Goal: Find specific page/section: Find specific page/section

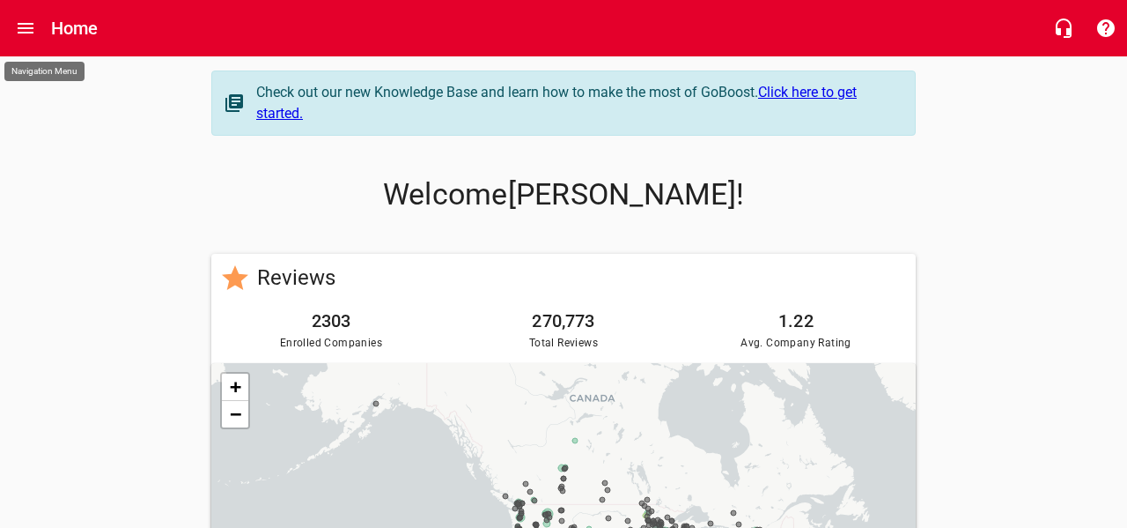
click at [28, 22] on icon "Open drawer" at bounding box center [25, 28] width 21 height 21
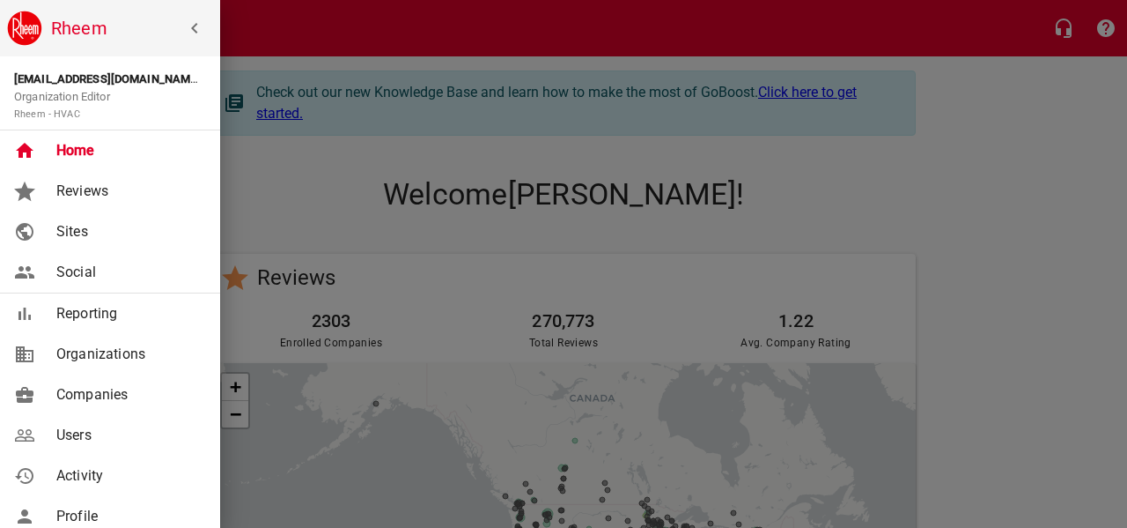
scroll to position [1, 0]
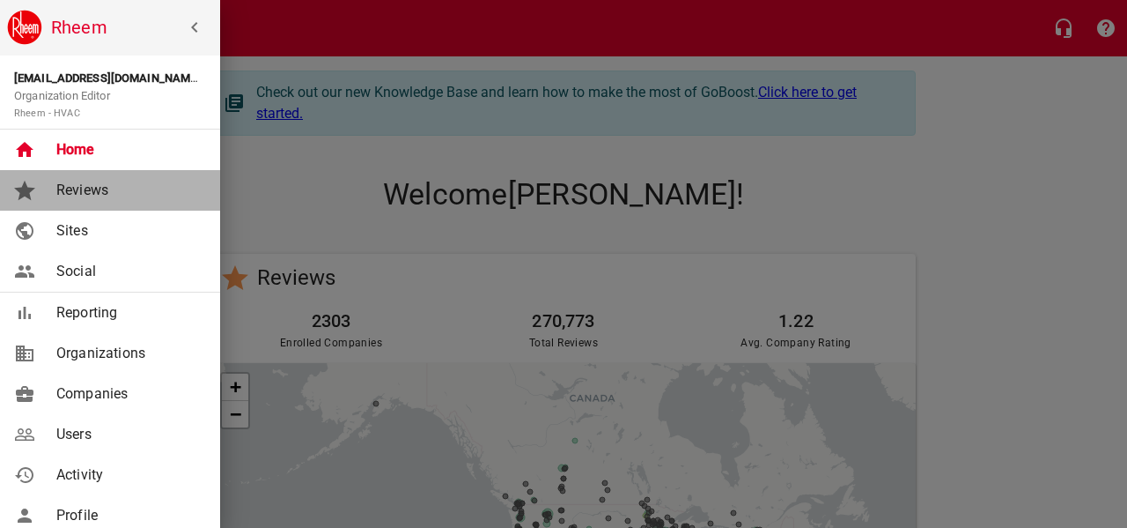
click at [91, 196] on span "Reviews" at bounding box center [127, 190] width 143 height 21
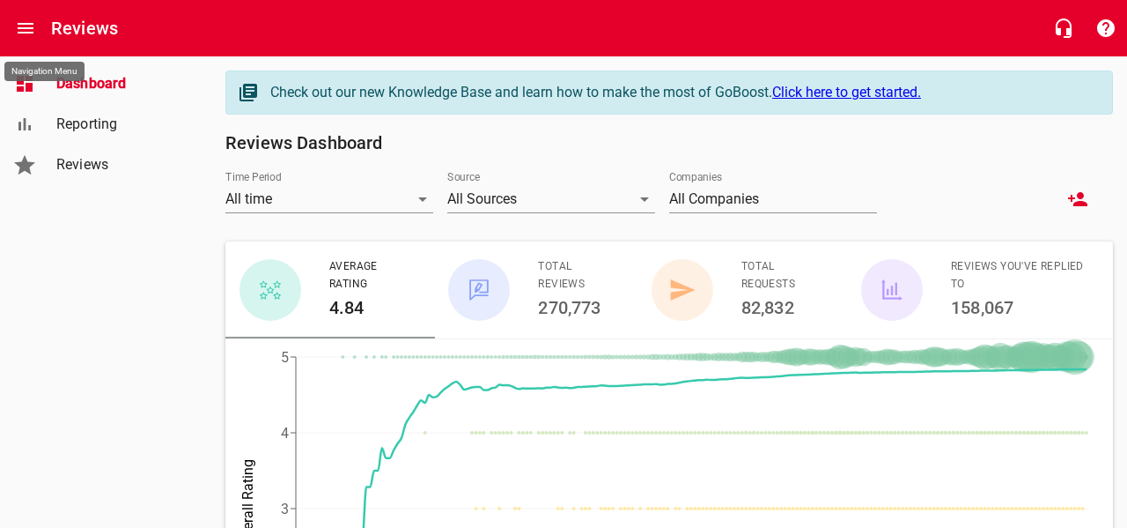
click at [28, 28] on icon "Open drawer" at bounding box center [26, 28] width 16 height 11
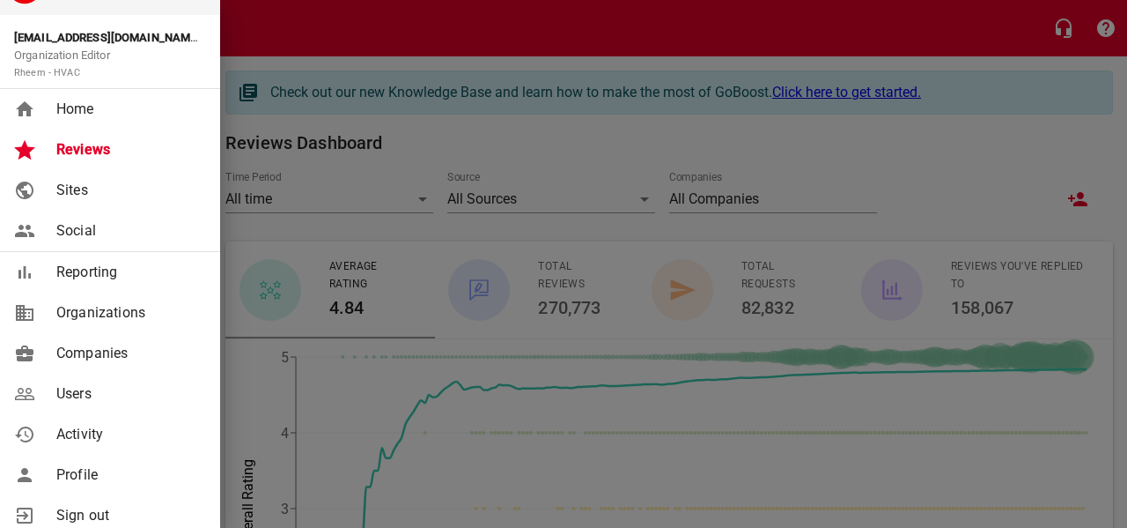
scroll to position [45, 0]
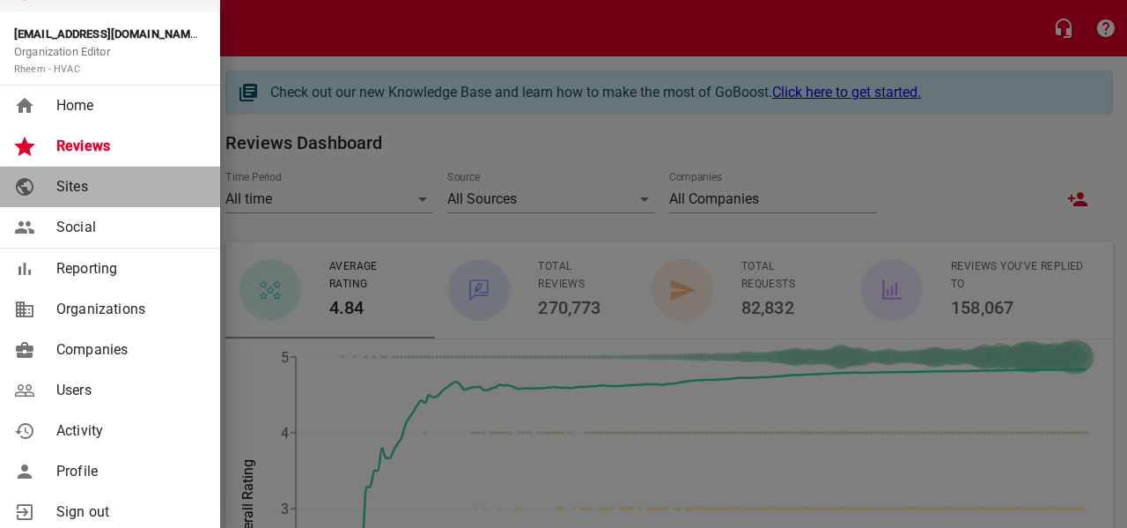
click at [85, 199] on link "Sites" at bounding box center [110, 186] width 220 height 41
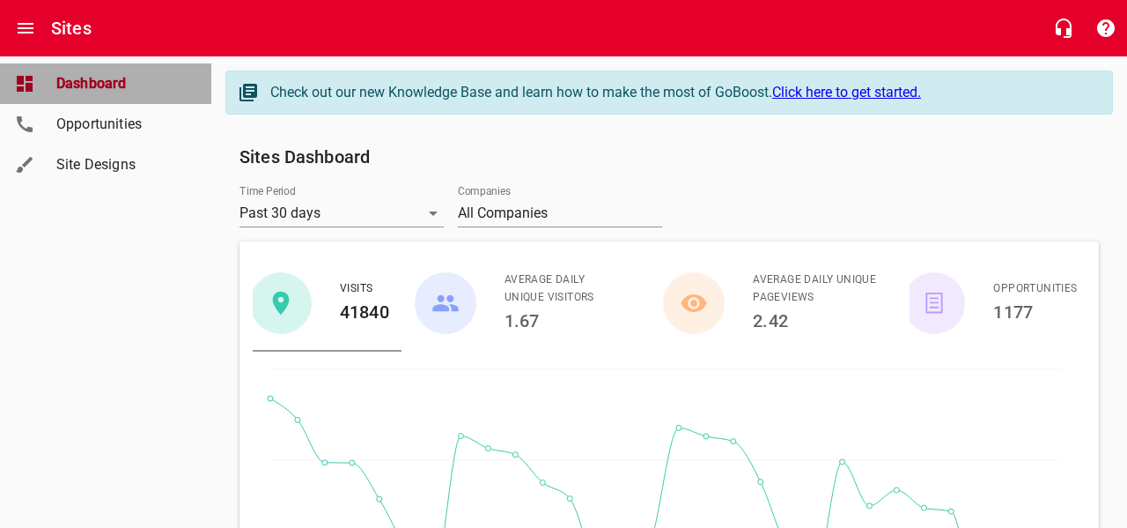
click at [98, 83] on span "Dashboard" at bounding box center [123, 83] width 134 height 21
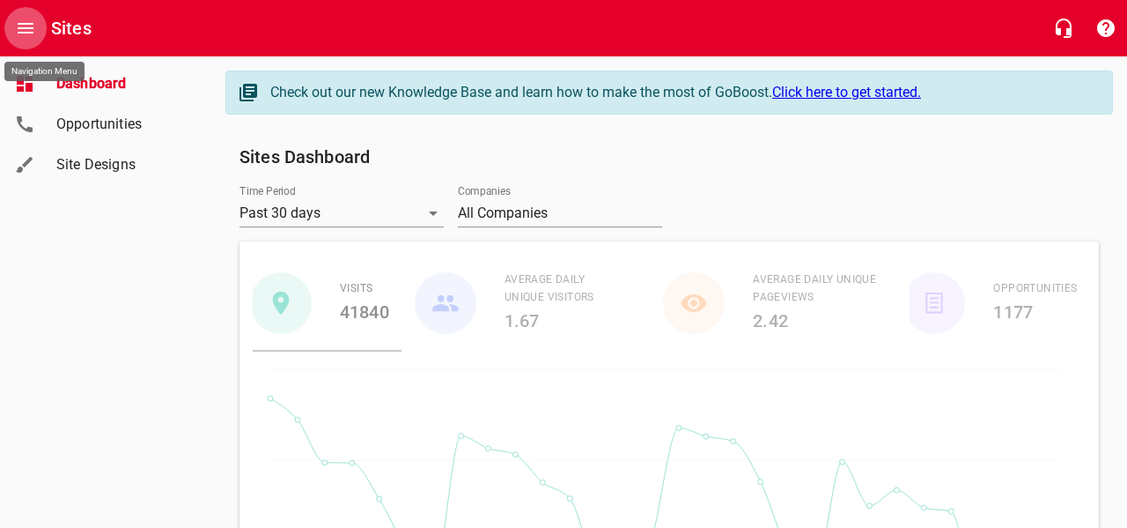
click at [27, 30] on icon "Open drawer" at bounding box center [25, 28] width 21 height 21
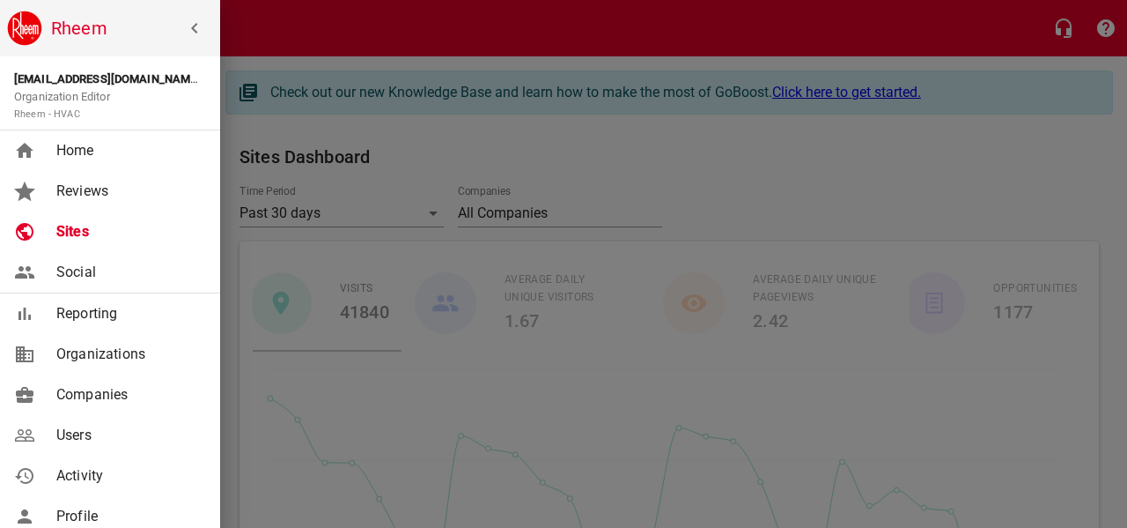
click at [106, 142] on span "Home" at bounding box center [127, 150] width 143 height 21
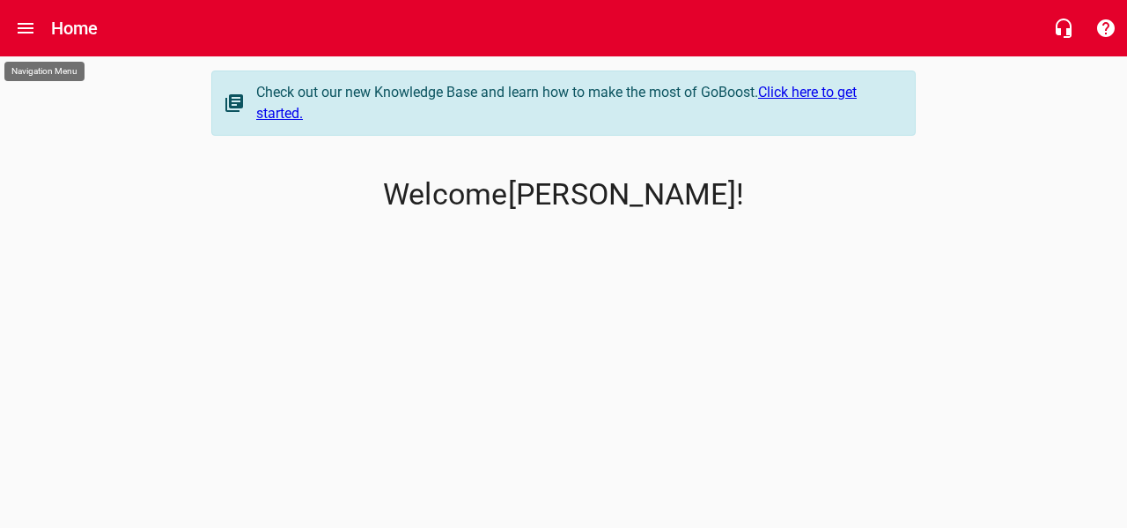
click at [32, 16] on button "Open drawer" at bounding box center [25, 28] width 42 height 42
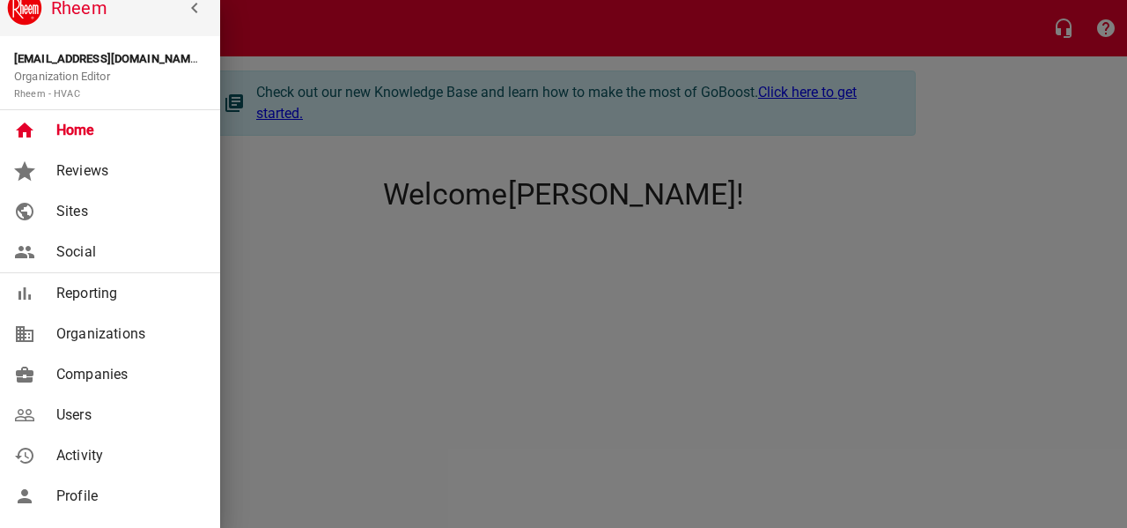
scroll to position [21, 0]
click at [78, 292] on span "Reporting" at bounding box center [127, 292] width 143 height 21
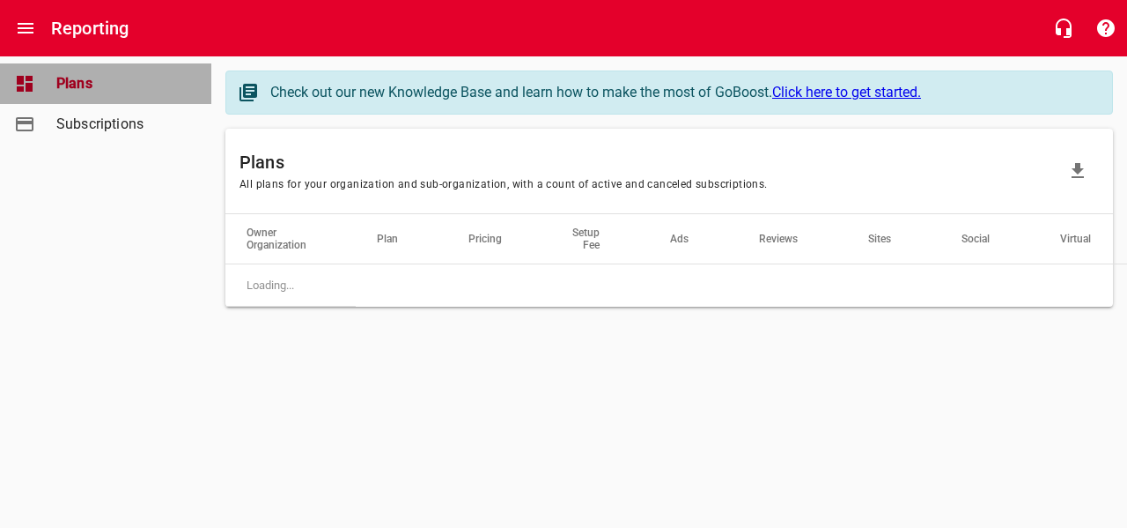
click at [25, 81] on icon at bounding box center [24, 83] width 21 height 21
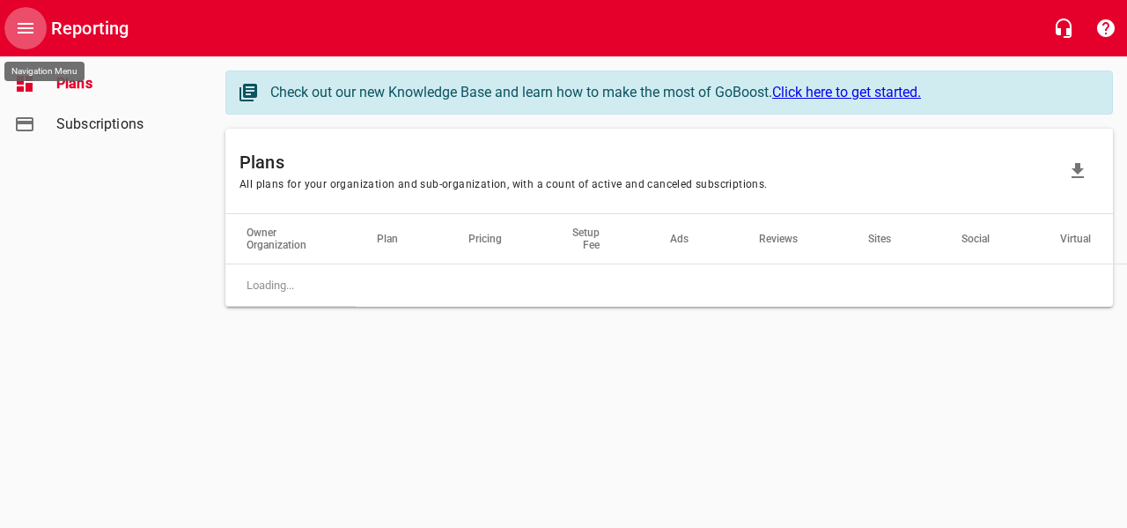
click at [24, 18] on icon "Open drawer" at bounding box center [25, 28] width 21 height 21
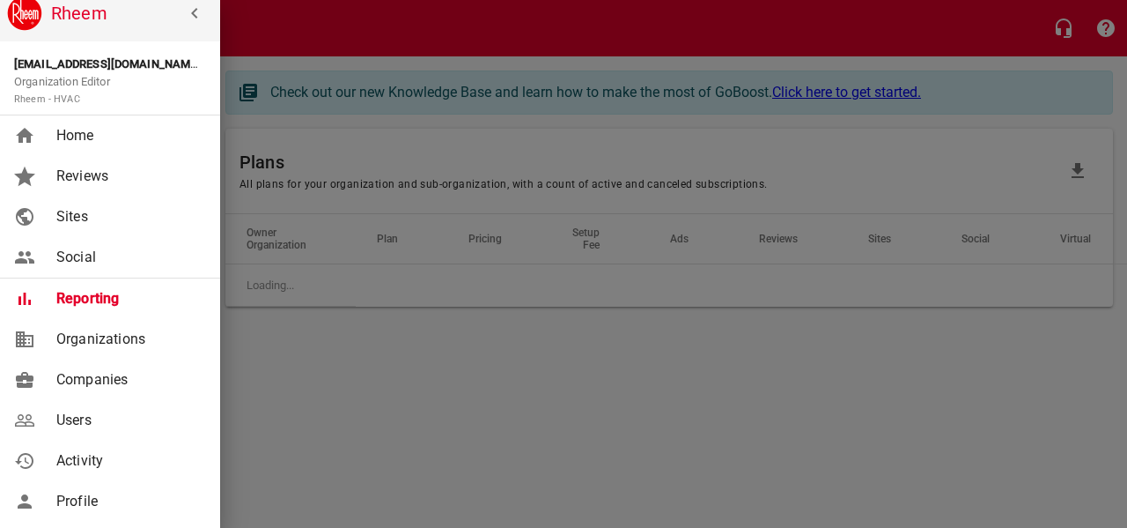
scroll to position [21, 0]
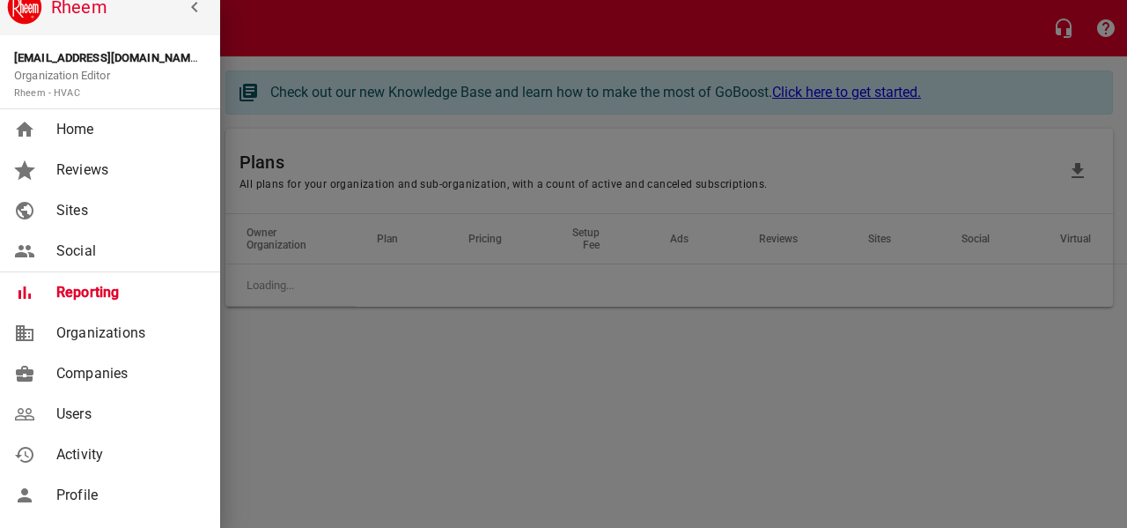
click at [91, 167] on span "Reviews" at bounding box center [127, 169] width 143 height 21
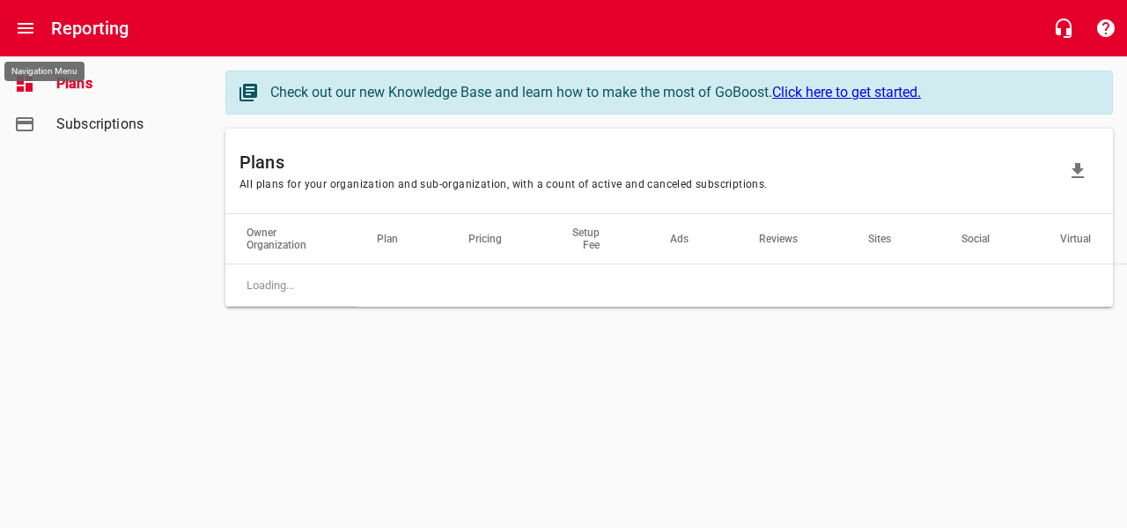
click at [32, 28] on icon "Open drawer" at bounding box center [26, 28] width 16 height 11
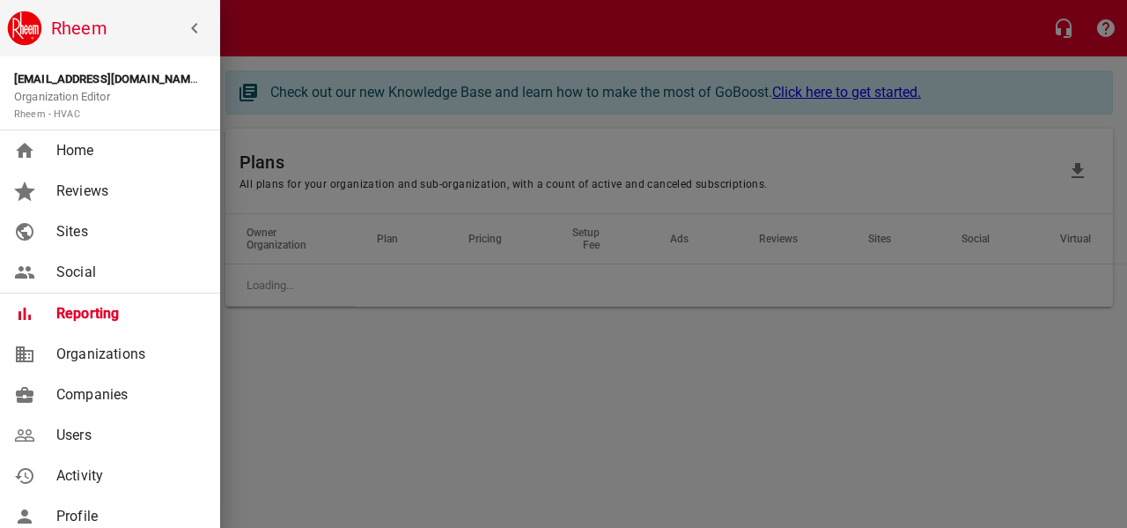
click at [108, 176] on link "Reviews" at bounding box center [110, 191] width 220 height 41
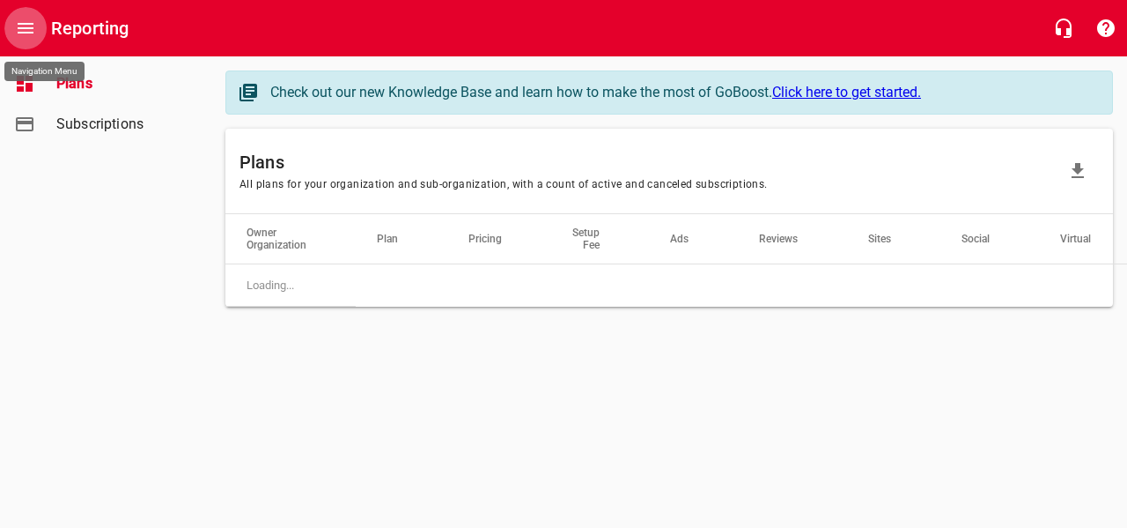
click at [28, 29] on icon "Open drawer" at bounding box center [25, 28] width 21 height 21
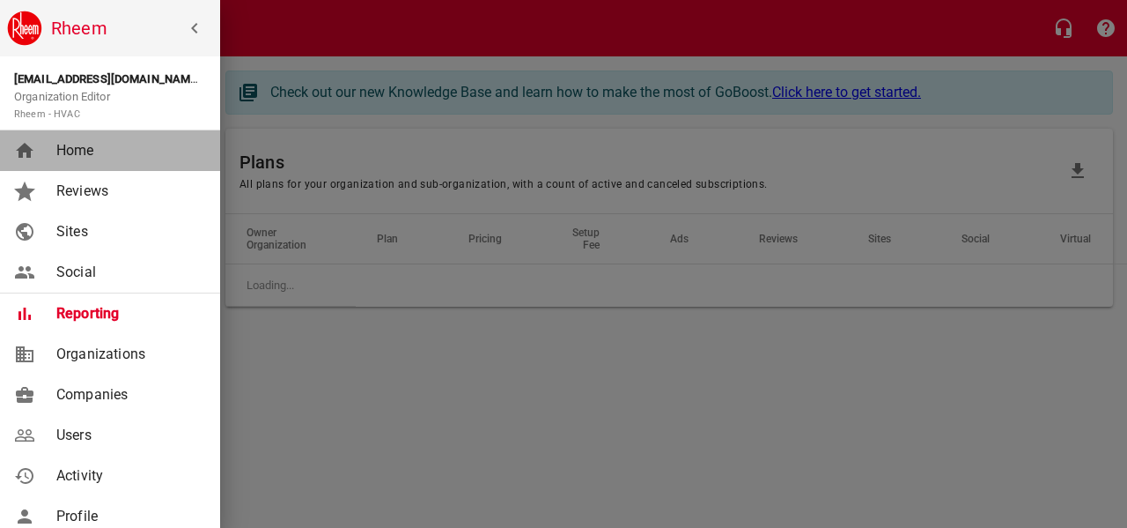
click at [83, 147] on span "Home" at bounding box center [127, 150] width 143 height 21
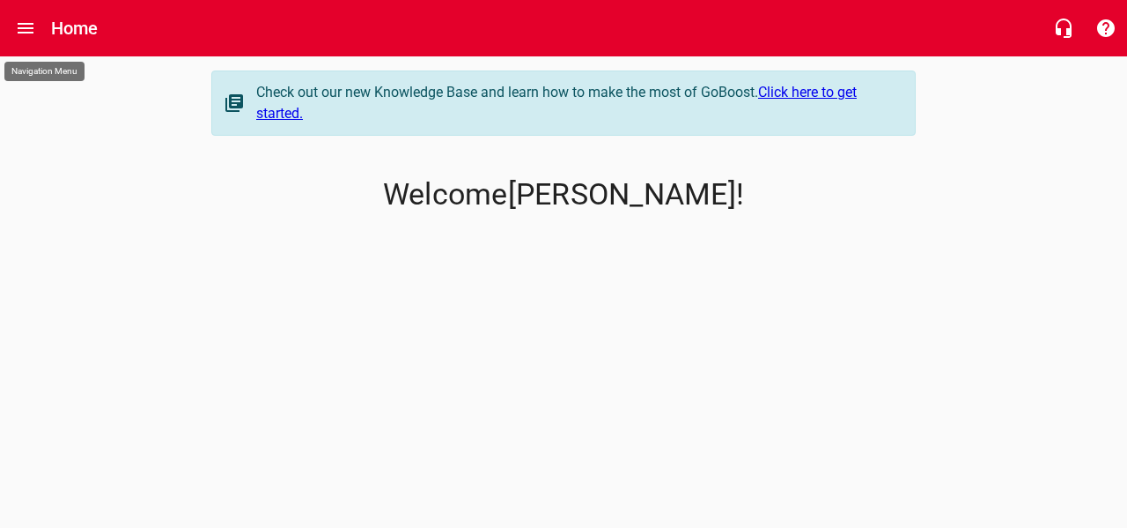
click at [38, 39] on button "Open drawer" at bounding box center [25, 28] width 42 height 42
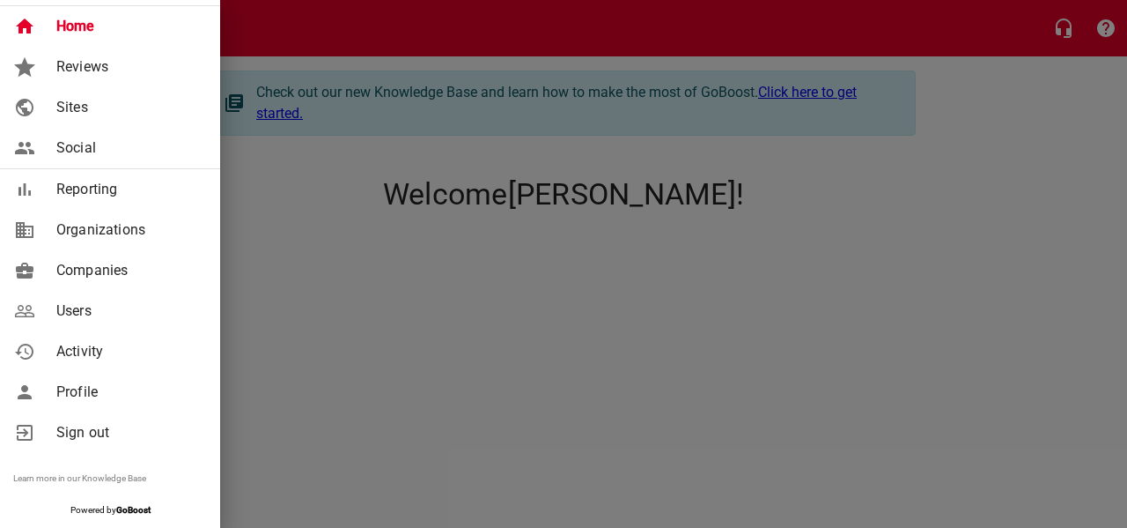
scroll to position [126, 0]
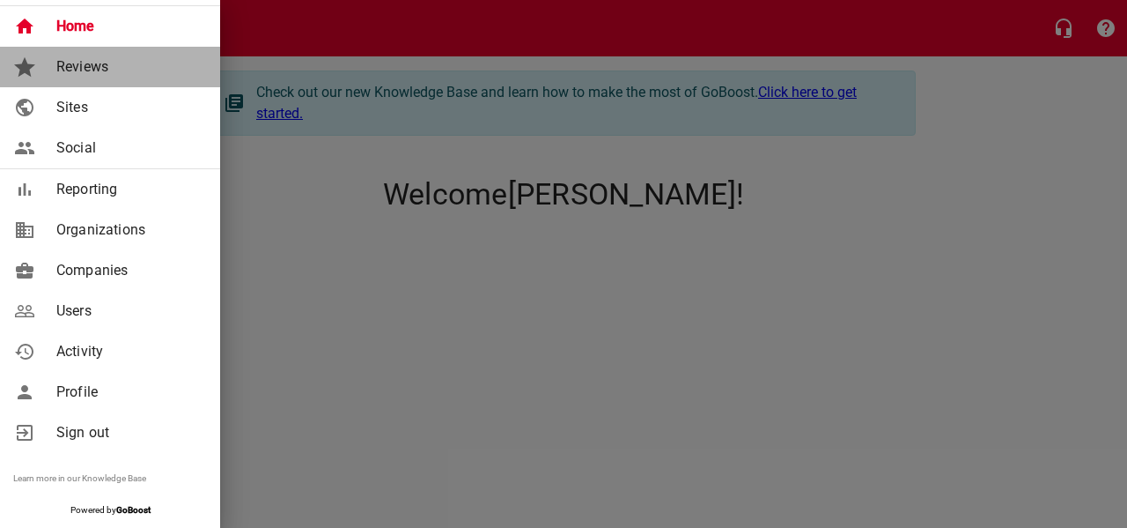
click at [81, 63] on span "Reviews" at bounding box center [127, 66] width 143 height 21
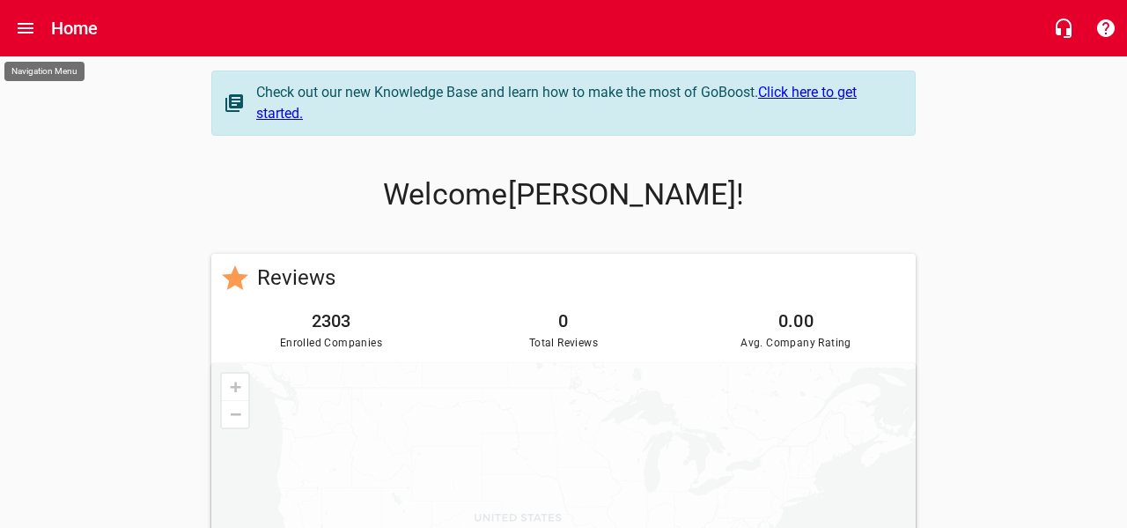
click at [23, 26] on icon "Open drawer" at bounding box center [25, 28] width 21 height 21
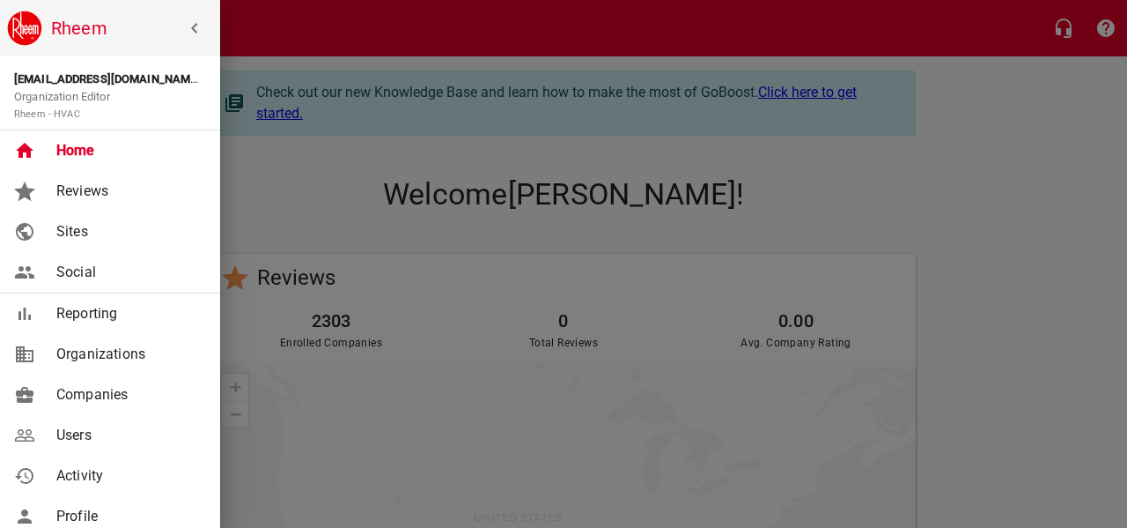
click at [975, 182] on div at bounding box center [563, 264] width 1127 height 528
